Goal: Task Accomplishment & Management: Use online tool/utility

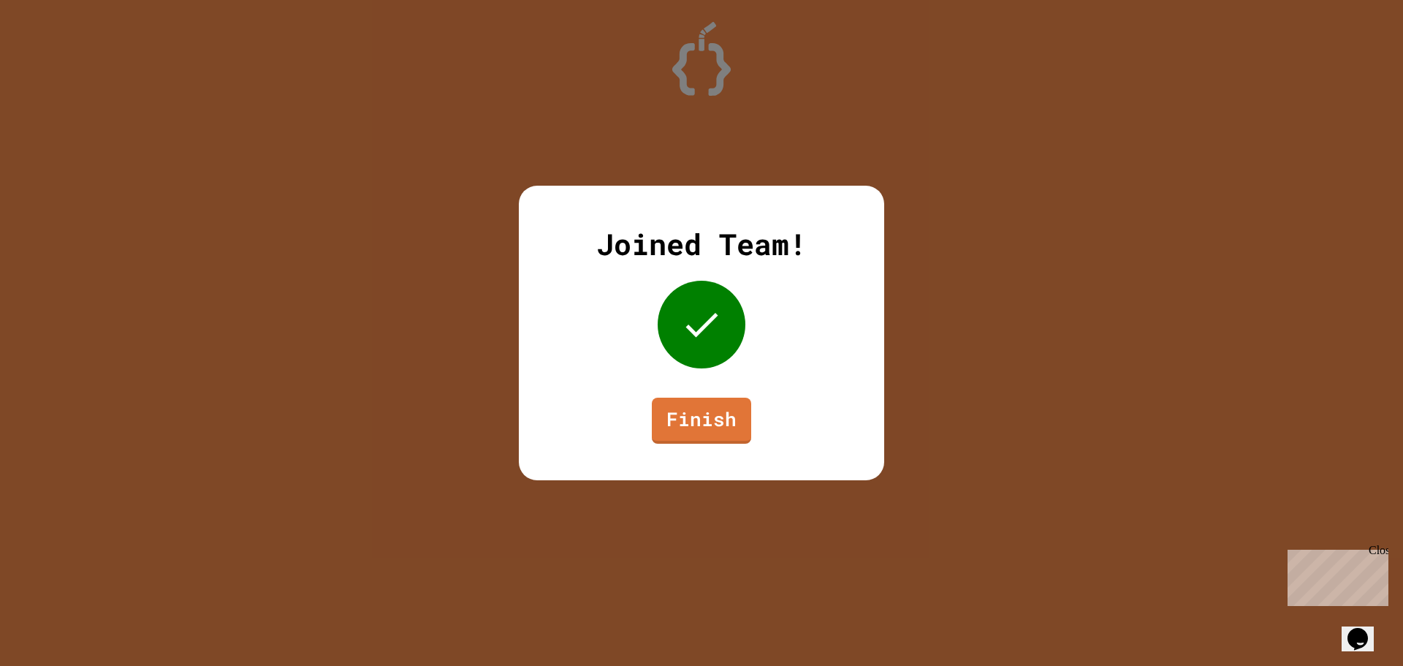
click at [715, 398] on link "Finish" at bounding box center [701, 421] width 99 height 46
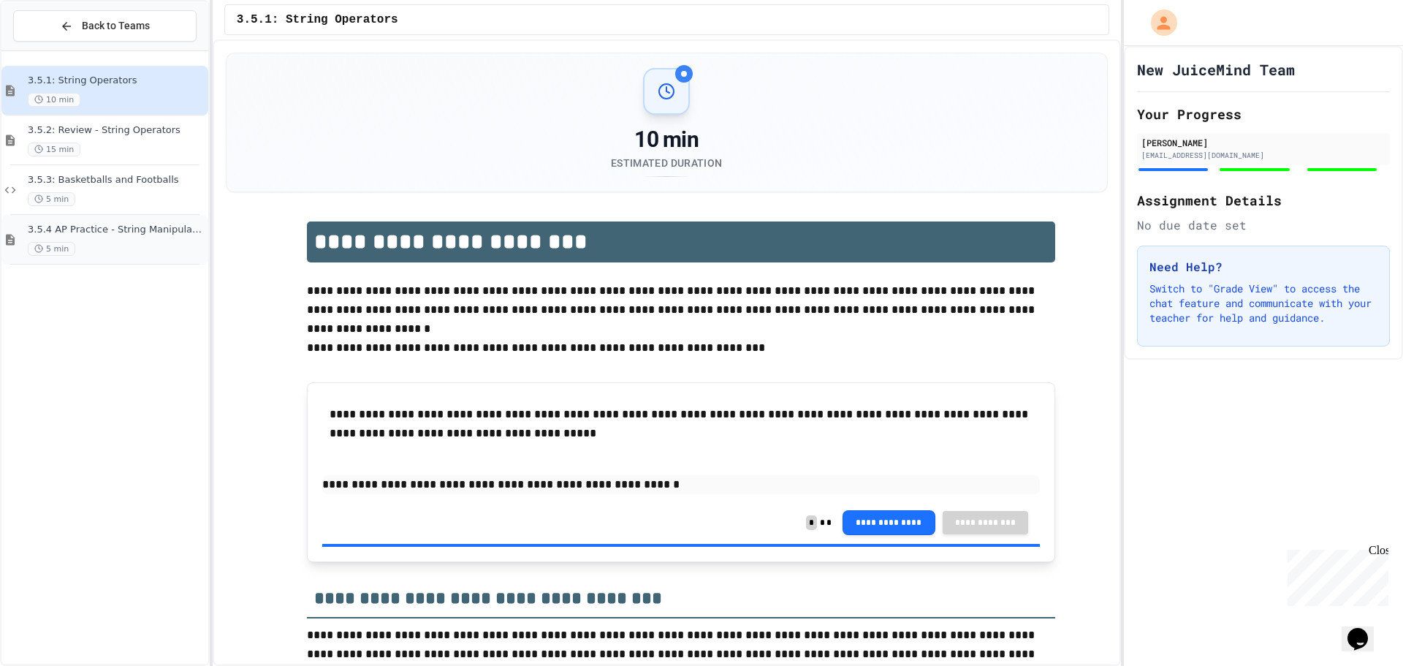
click at [115, 235] on span "3.5.4 AP Practice - String Manipulation" at bounding box center [117, 230] width 178 height 12
